Goal: Find specific page/section: Find specific page/section

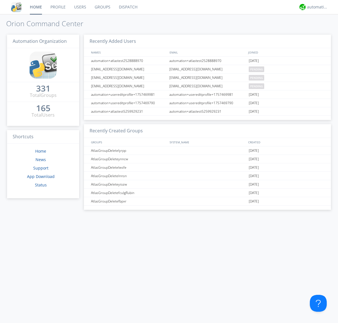
click at [127, 7] on link "Dispatch" at bounding box center [128, 7] width 27 height 14
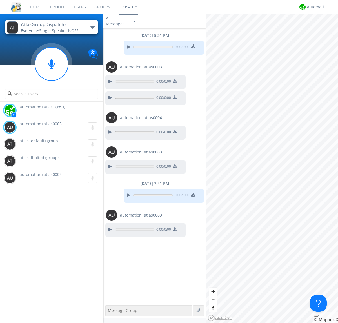
click at [92, 27] on div "button" at bounding box center [92, 27] width 5 height 2
click at [0, 0] on span "AtlasGroupDispatch" at bounding box center [0, 0] width 0 height 0
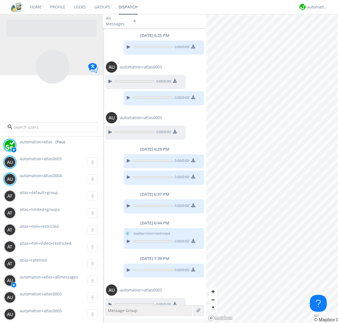
scroll to position [9, 0]
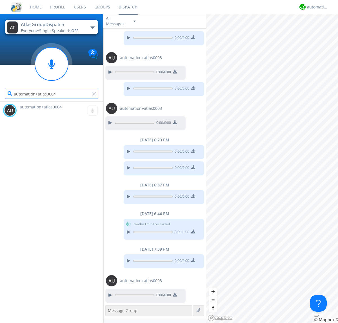
type input "automation+atlas0004"
click at [316, 7] on div "automation+atlas" at bounding box center [317, 7] width 21 height 6
